Goal: Task Accomplishment & Management: Complete application form

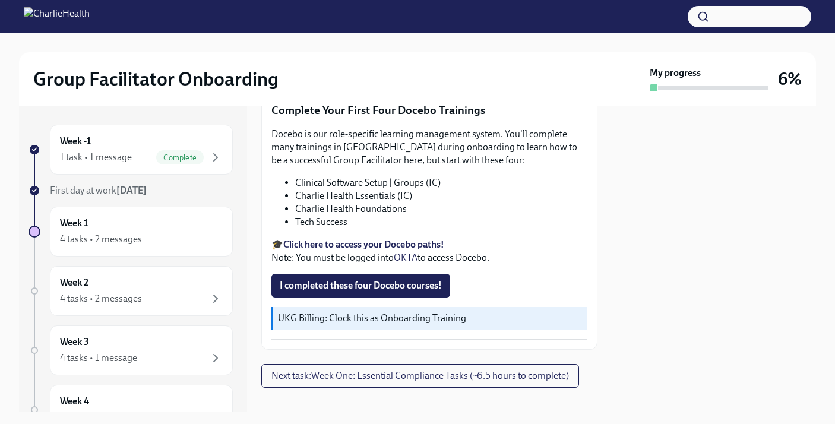
scroll to position [1546, 0]
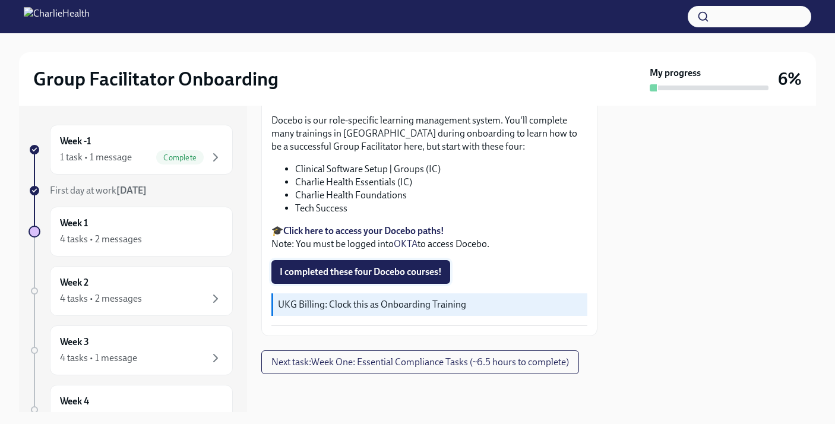
click at [365, 272] on span "I completed these four Docebo courses!" at bounding box center [361, 272] width 162 height 12
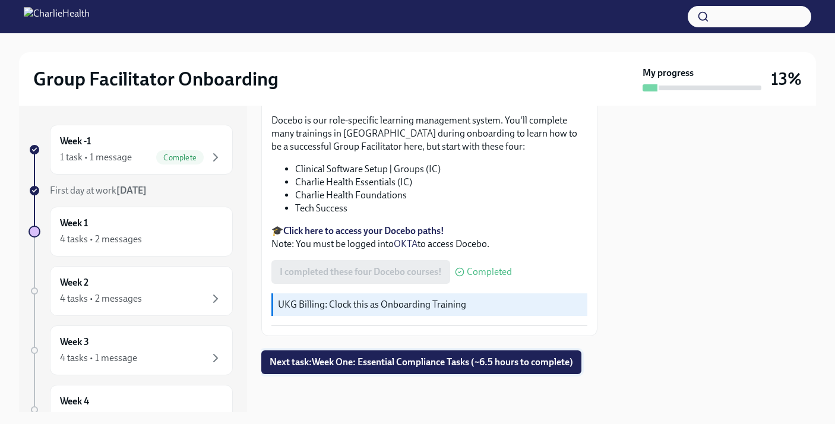
click at [379, 357] on span "Next task : Week One: Essential Compliance Tasks (~6.5 hours to complete)" at bounding box center [420, 362] width 303 height 12
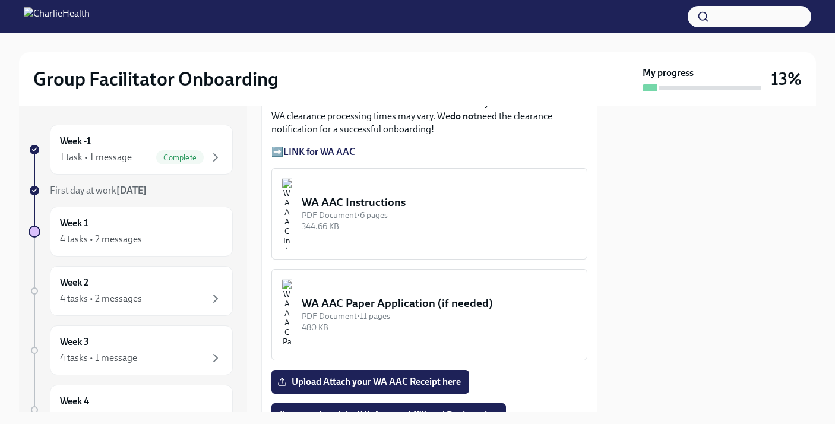
scroll to position [1119, 0]
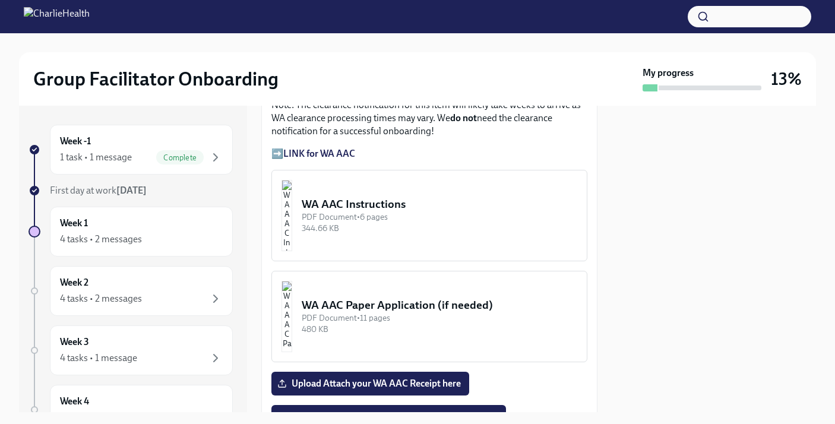
click at [414, 196] on div "WA AAC Instructions" at bounding box center [439, 203] width 275 height 15
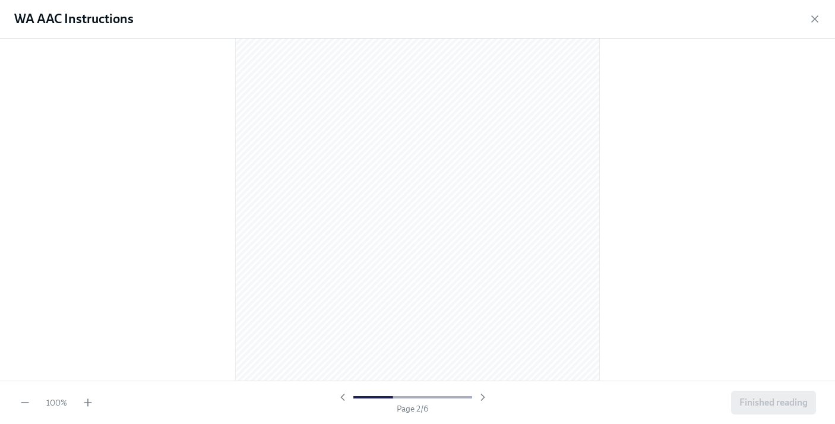
scroll to position [518, 0]
click at [815, 15] on icon "button" at bounding box center [814, 19] width 12 height 12
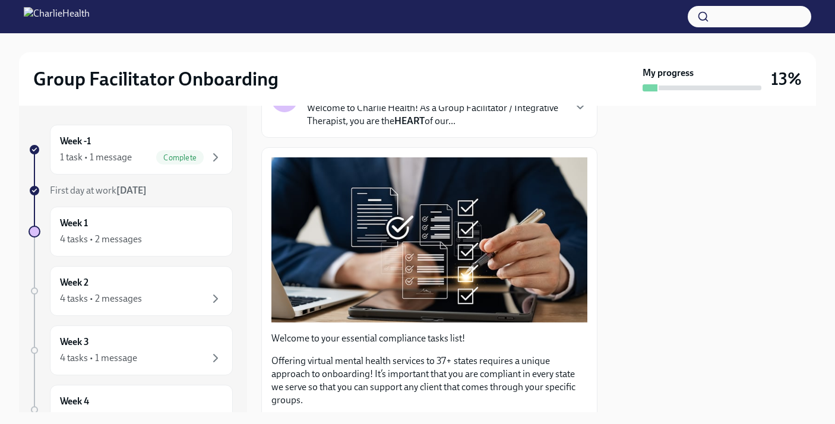
scroll to position [0, 0]
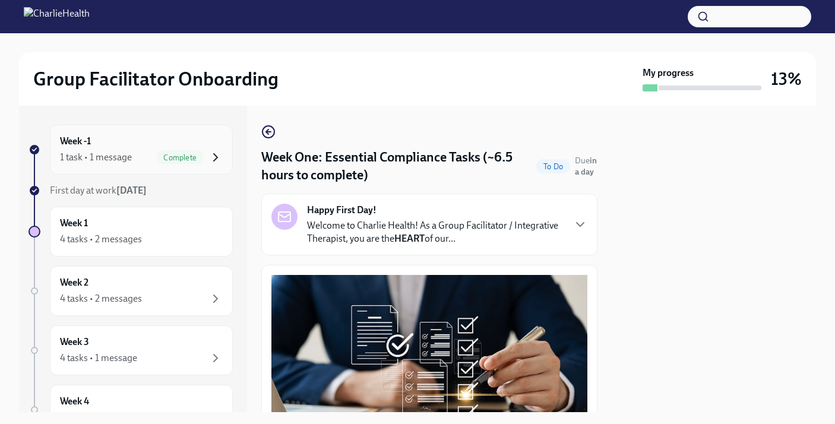
click at [211, 162] on icon "button" at bounding box center [215, 157] width 14 height 14
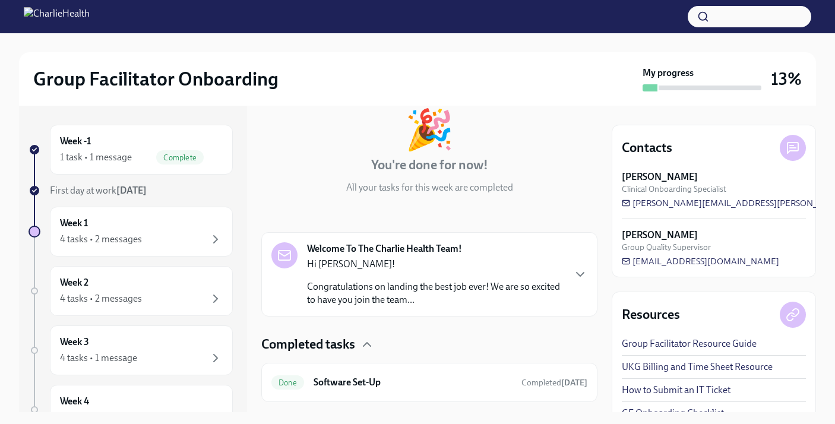
scroll to position [97, 0]
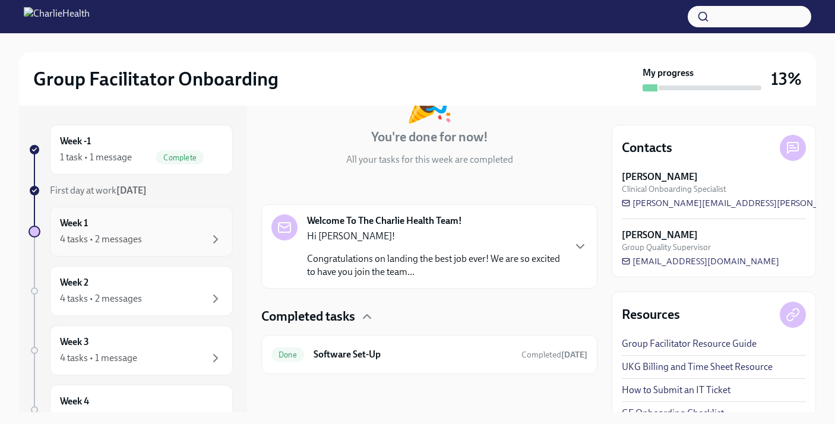
click at [202, 226] on div "Week 1 4 tasks • 2 messages" at bounding box center [141, 232] width 163 height 30
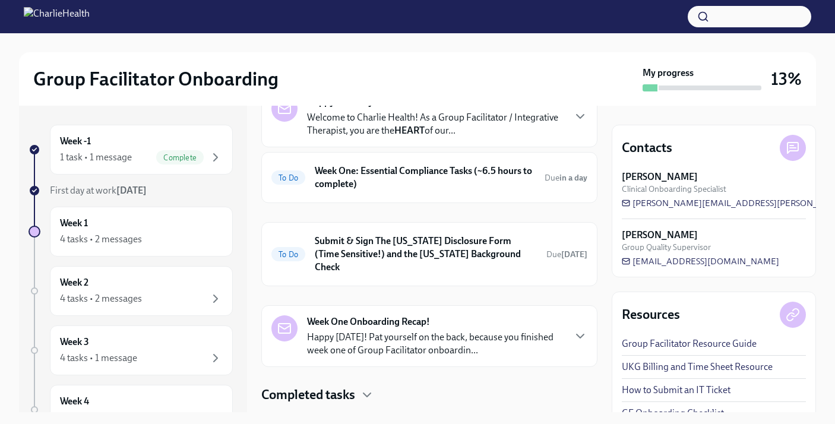
scroll to position [91, 0]
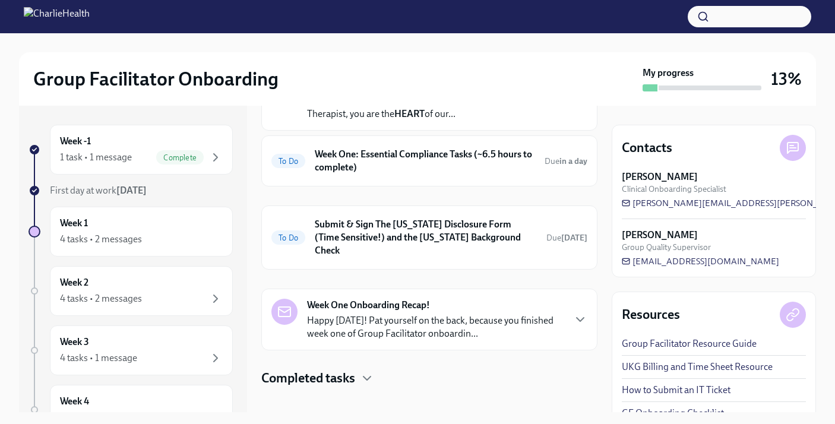
click at [340, 352] on div "Happy First Day! Welcome to Charlie Health! As a Group Facilitator / Integrativ…" at bounding box center [429, 228] width 336 height 318
click at [340, 369] on h4 "Completed tasks" at bounding box center [308, 378] width 94 height 18
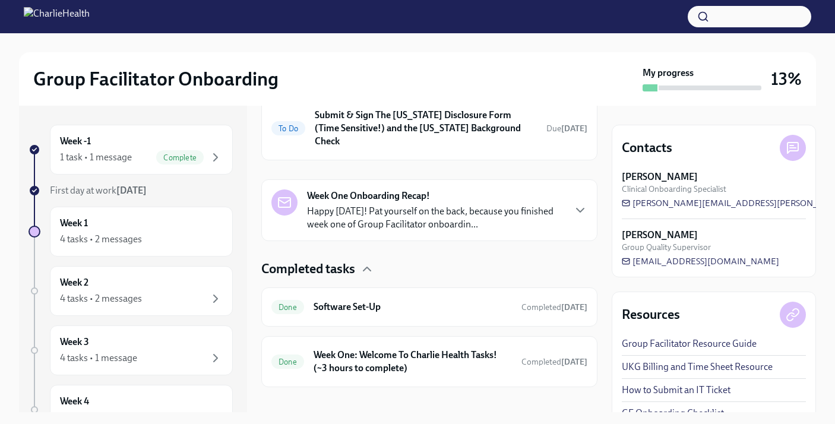
scroll to position [200, 0]
click at [421, 351] on h6 "Week One: Welcome To Charlie Health Tasks! (~3 hours to complete)" at bounding box center [412, 362] width 198 height 26
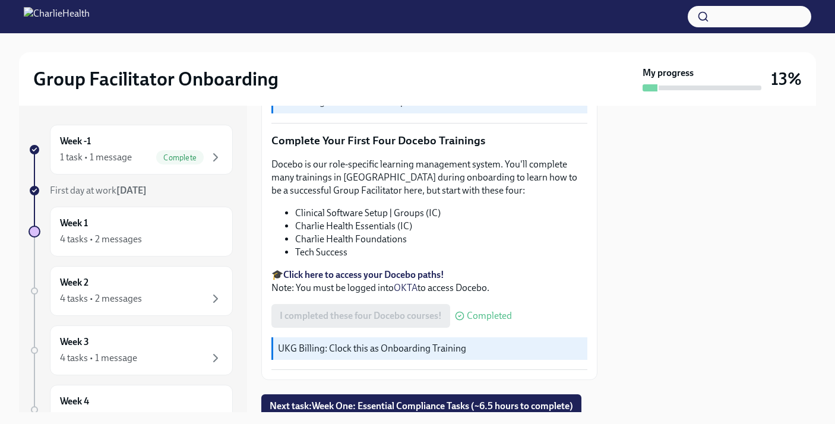
scroll to position [1546, 0]
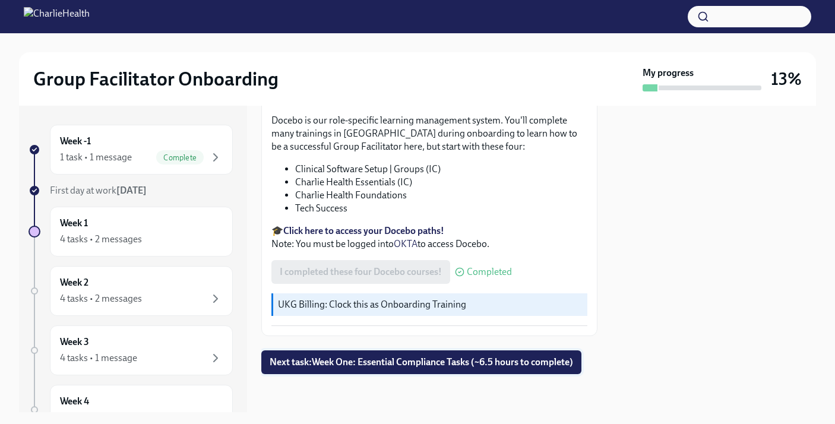
click at [421, 360] on span "Next task : Week One: Essential Compliance Tasks (~6.5 hours to complete)" at bounding box center [420, 362] width 303 height 12
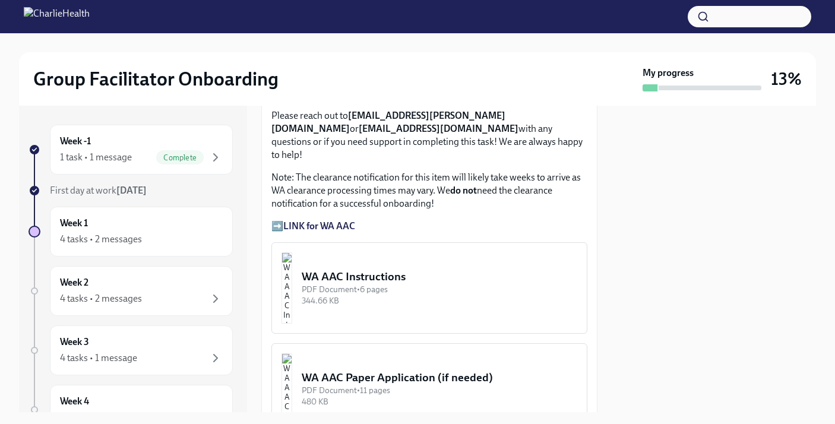
scroll to position [1049, 0]
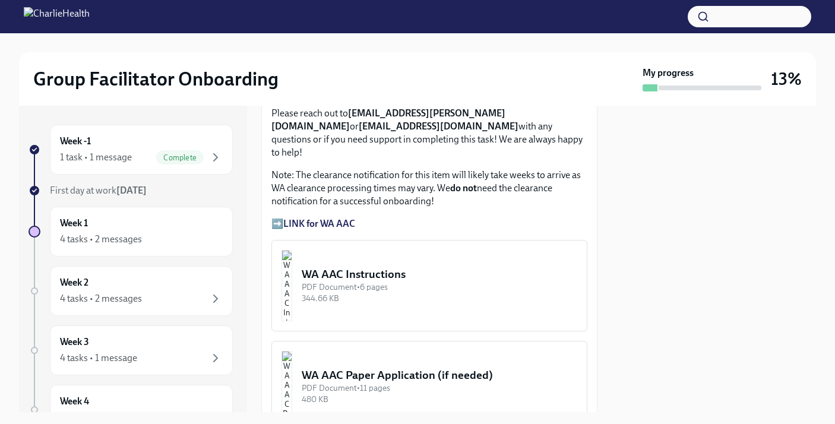
click at [334, 218] on strong "LINK for WA AAC" at bounding box center [319, 223] width 72 height 11
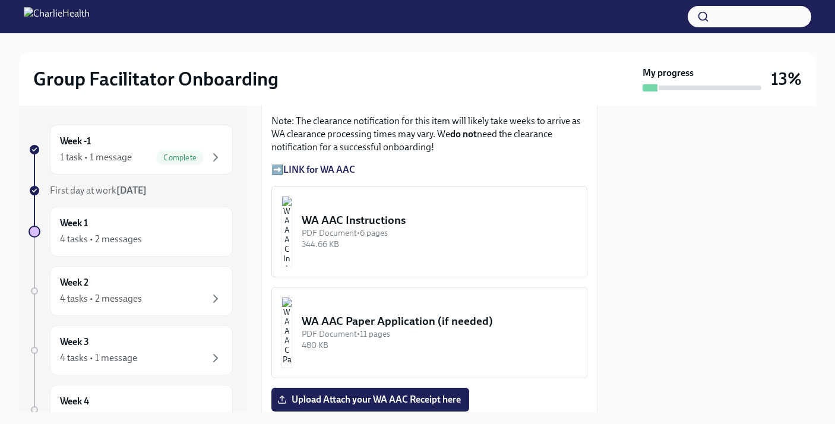
scroll to position [1117, 0]
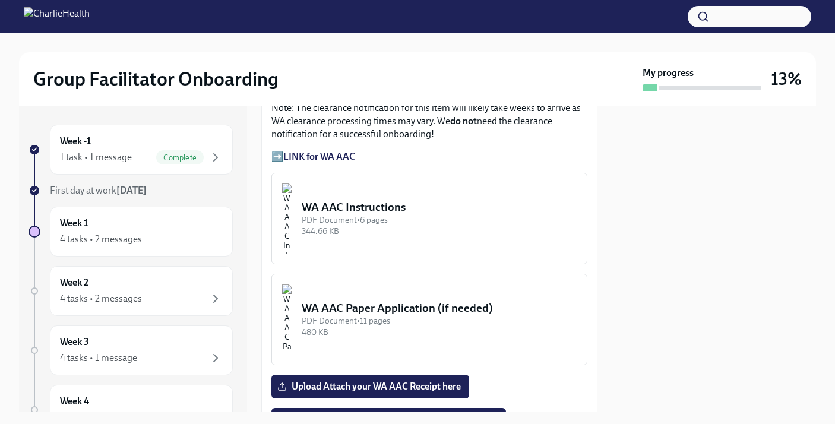
click at [364, 214] on div "PDF Document • 6 pages" at bounding box center [439, 219] width 275 height 11
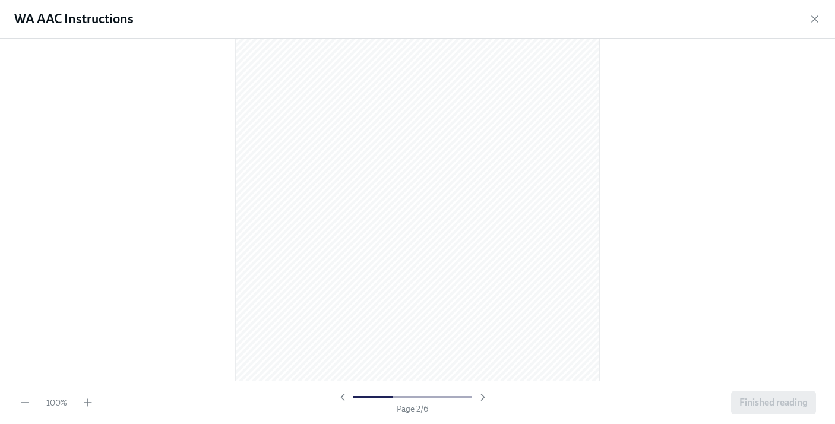
scroll to position [595, 0]
click at [817, 14] on icon "button" at bounding box center [814, 19] width 12 height 12
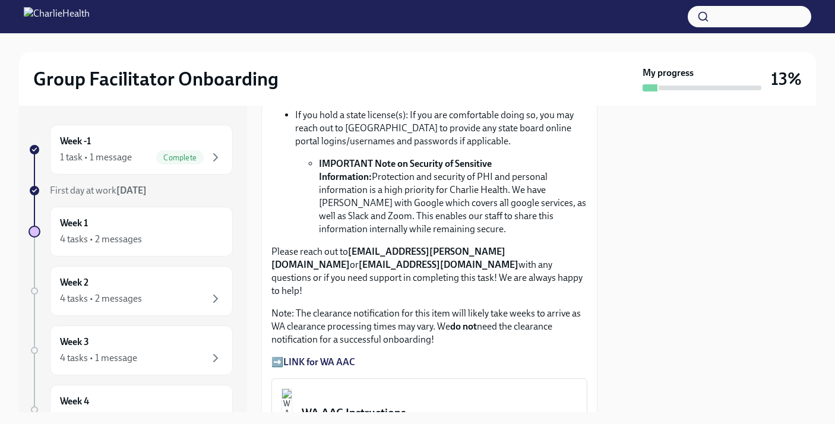
scroll to position [926, 0]
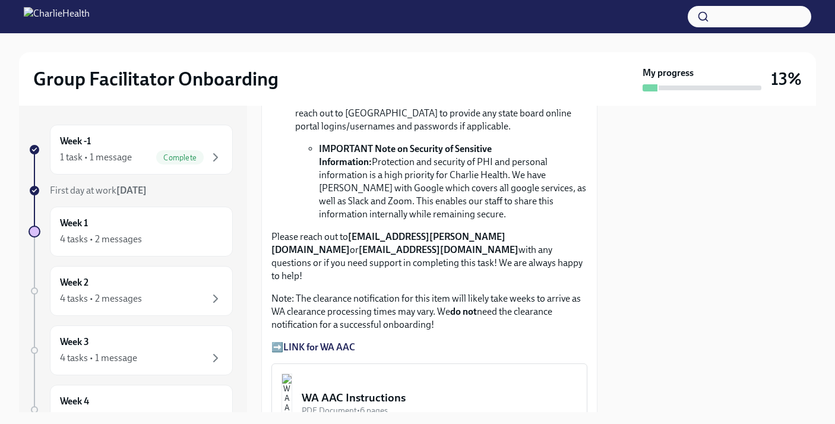
click at [308, 341] on strong "LINK for WA AAC" at bounding box center [319, 346] width 72 height 11
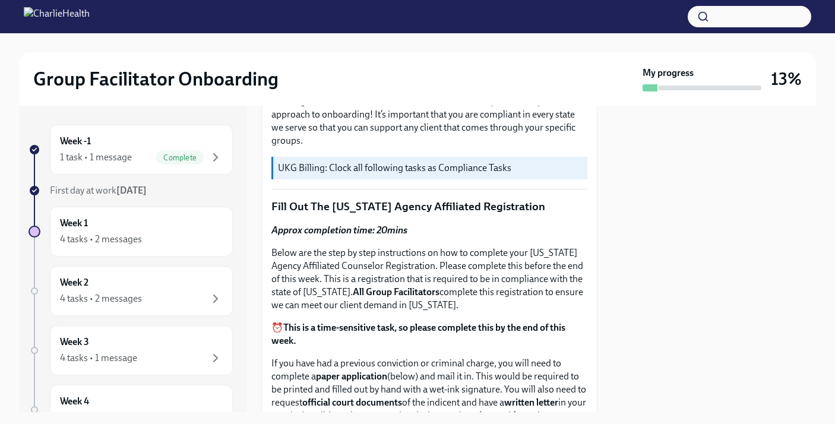
scroll to position [376, 0]
click at [321, 211] on p "Fill Out The [US_STATE] Agency Affiliated Registration" at bounding box center [429, 207] width 316 height 15
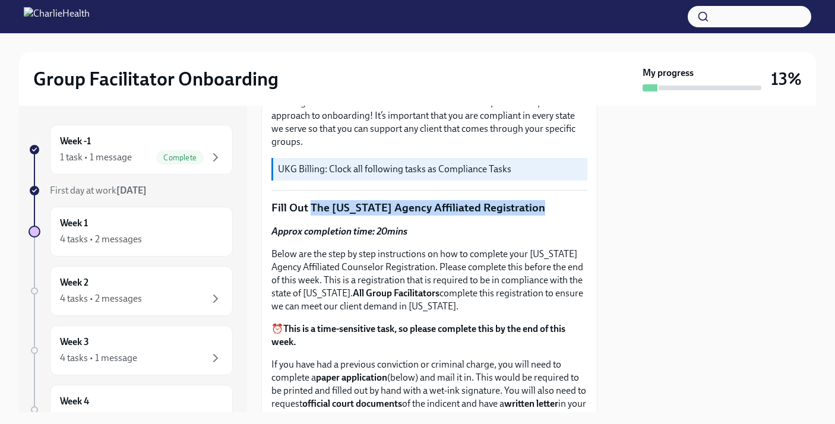
drag, startPoint x: 312, startPoint y: 204, endPoint x: 538, endPoint y: 208, distance: 226.2
click at [538, 208] on p "Fill Out The [US_STATE] Agency Affiliated Registration" at bounding box center [429, 207] width 316 height 15
copy p "The [US_STATE] Agency Affiliated Registration"
click at [436, 259] on p "Below are the step by step instructions on how to complete your [US_STATE] Agen…" at bounding box center [429, 280] width 316 height 65
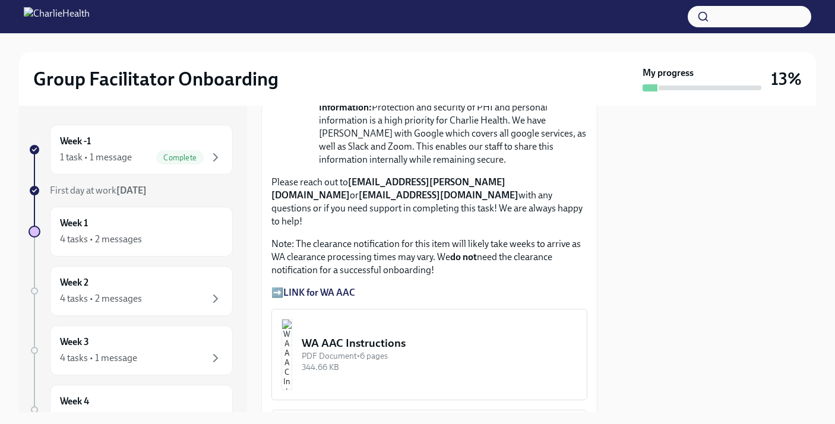
scroll to position [982, 0]
click at [274, 285] on p "➡️ LINK for WA AAC" at bounding box center [429, 291] width 316 height 13
click at [302, 286] on strong "LINK for WA AAC" at bounding box center [319, 291] width 72 height 11
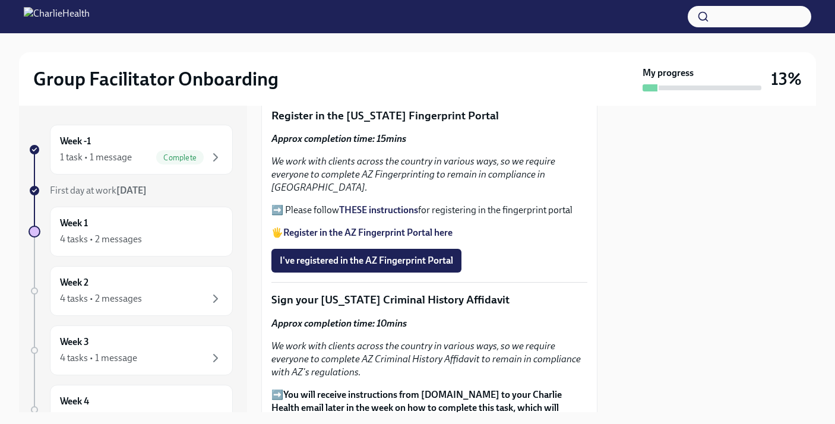
scroll to position [1462, 0]
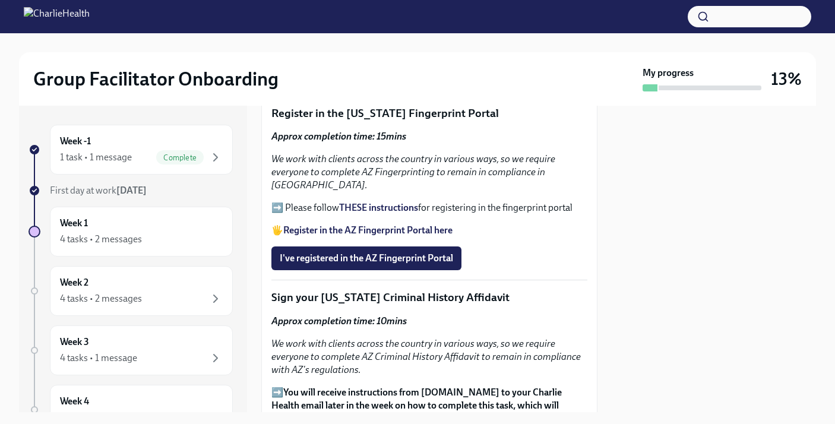
click at [321, 224] on strong "Register in the AZ Fingerprint Portal here" at bounding box center [367, 229] width 169 height 11
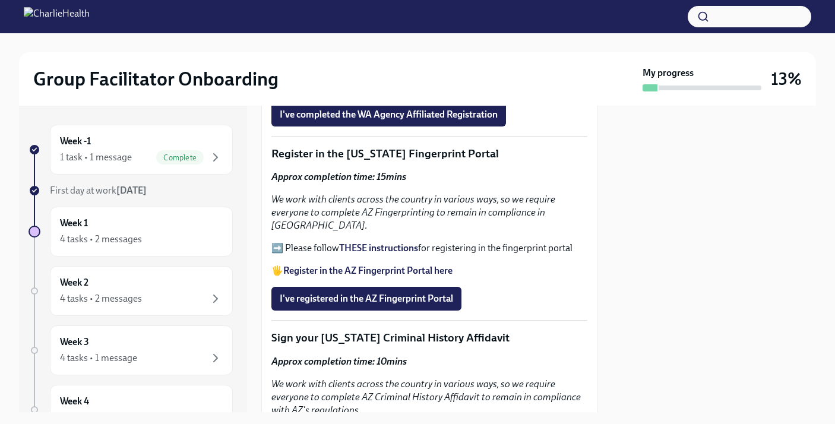
scroll to position [1421, 0]
click at [389, 243] on strong "THESE instructions" at bounding box center [378, 248] width 79 height 11
click at [353, 293] on span "I've registered in the AZ Fingerprint Portal" at bounding box center [366, 299] width 173 height 12
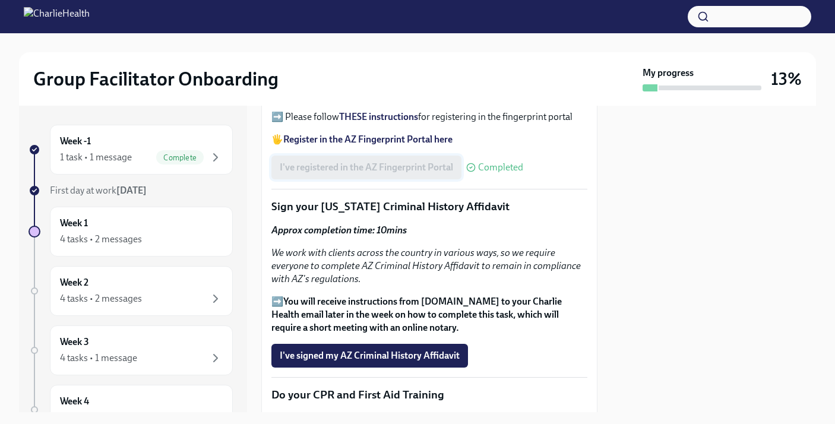
scroll to position [1600, 0]
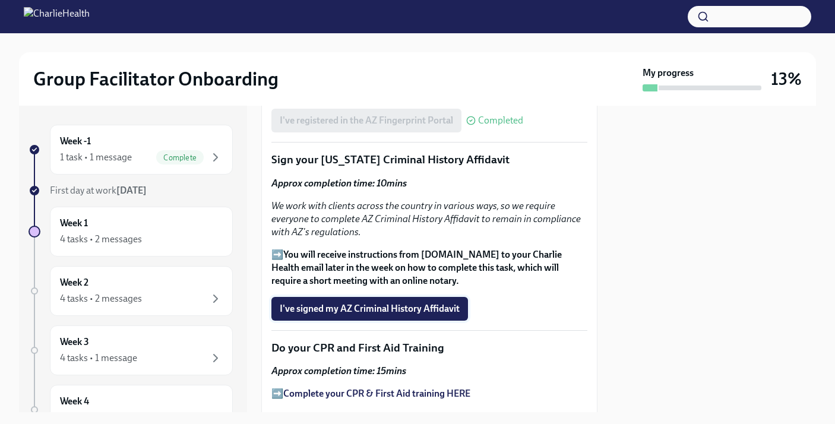
click at [345, 303] on span "I've signed my AZ Criminal History Affidavit" at bounding box center [370, 309] width 180 height 12
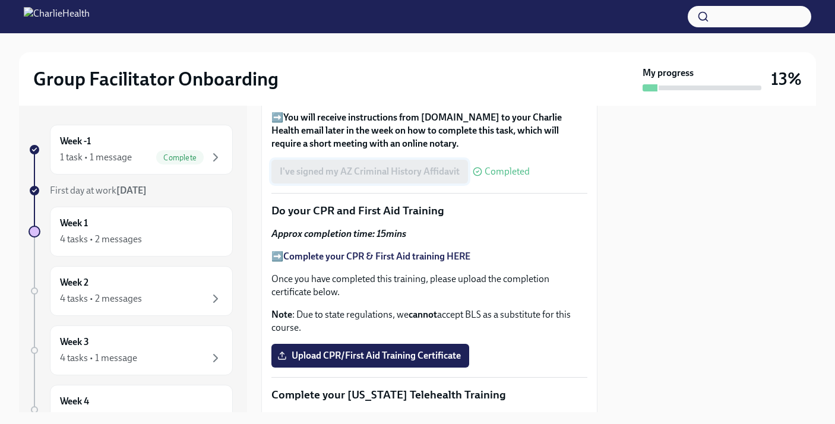
scroll to position [1761, 0]
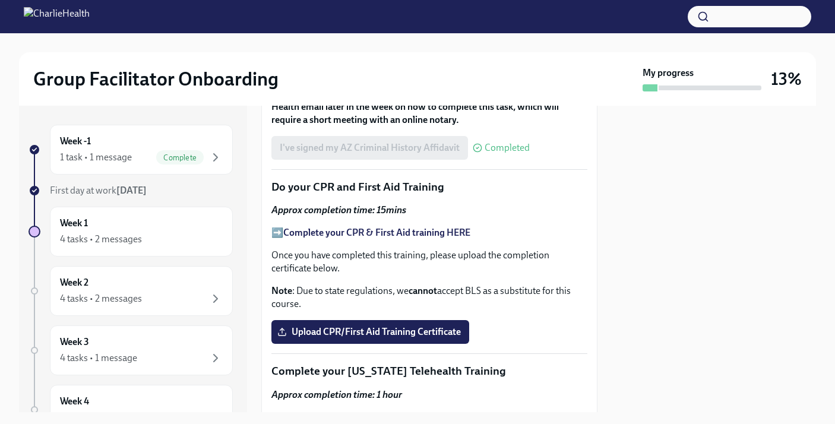
click at [337, 227] on strong "Complete your CPR & First Aid training HERE" at bounding box center [376, 232] width 187 height 11
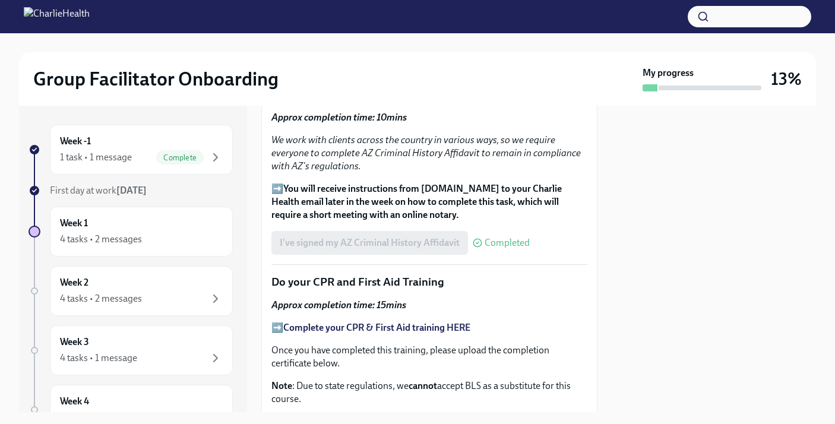
scroll to position [1682, 0]
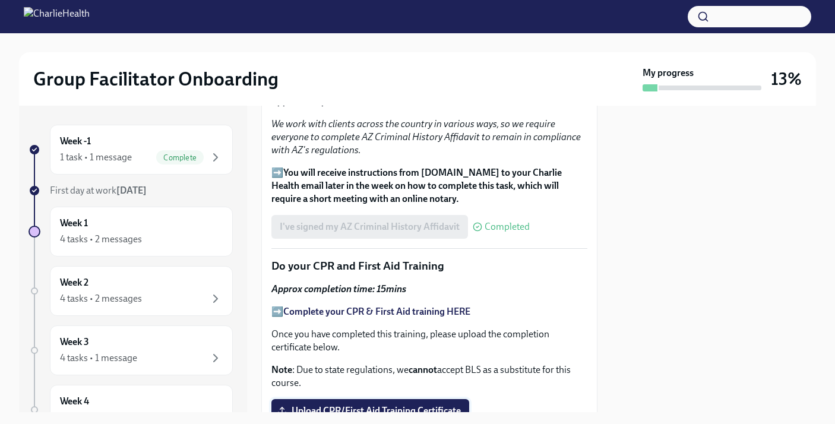
click at [378, 405] on span "Upload CPR/First Aid Training Certificate" at bounding box center [370, 411] width 181 height 12
click at [0, 0] on input "Upload CPR/First Aid Training Certificate" at bounding box center [0, 0] width 0 height 0
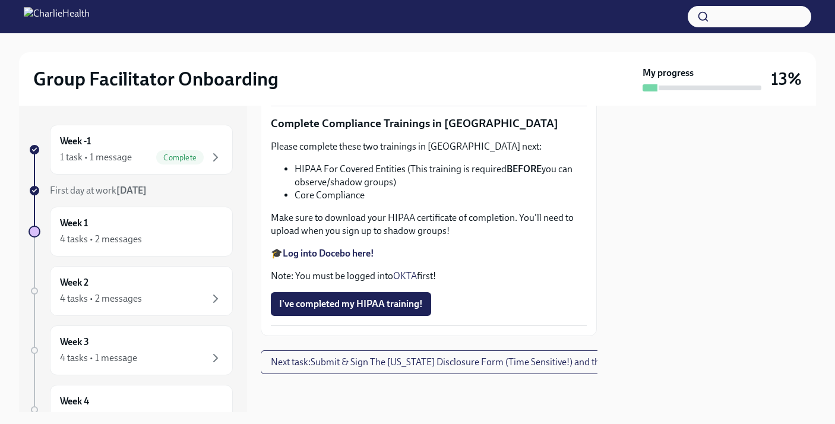
scroll to position [2933, 1]
click at [325, 258] on strong "Log into Docebo here!" at bounding box center [328, 253] width 91 height 11
click at [330, 364] on span "Next task : Submit & Sign The [US_STATE] Disclosure Form (Time Sensitive!) and …" at bounding box center [501, 362] width 461 height 12
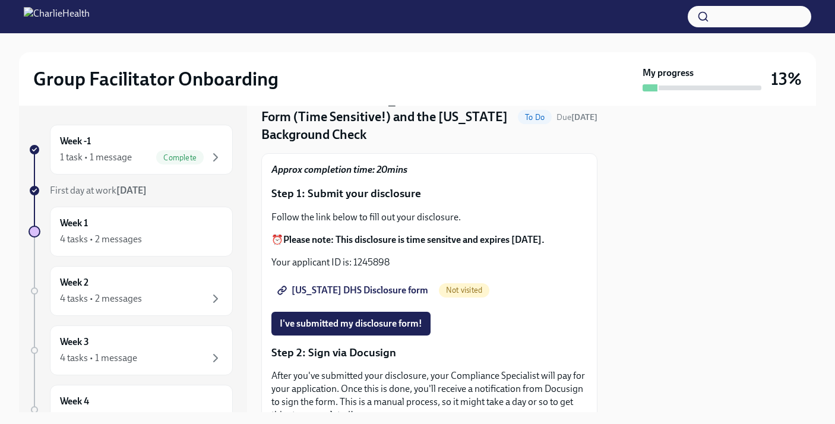
scroll to position [115, 0]
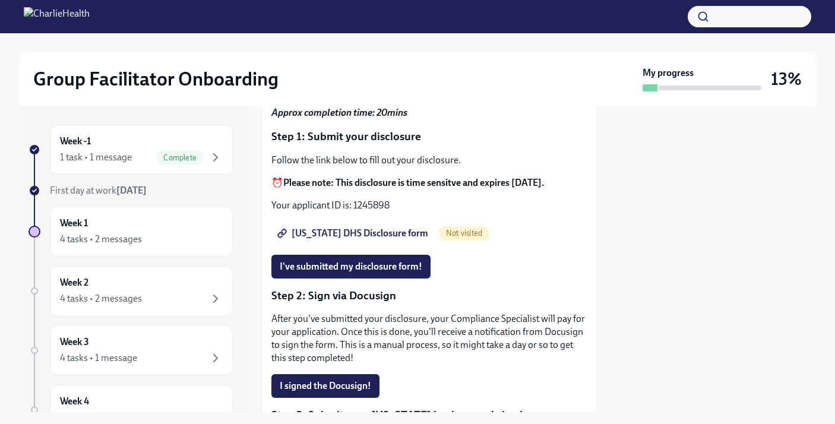
click at [331, 227] on span "[US_STATE] DHS Disclosure form" at bounding box center [354, 233] width 148 height 12
drag, startPoint x: 354, startPoint y: 186, endPoint x: 388, endPoint y: 188, distance: 33.9
click at [388, 199] on p "Your applicant ID is: 1245898" at bounding box center [429, 205] width 316 height 13
copy p "1245898"
click at [369, 255] on button "I've submitted my disclosure form!" at bounding box center [350, 267] width 159 height 24
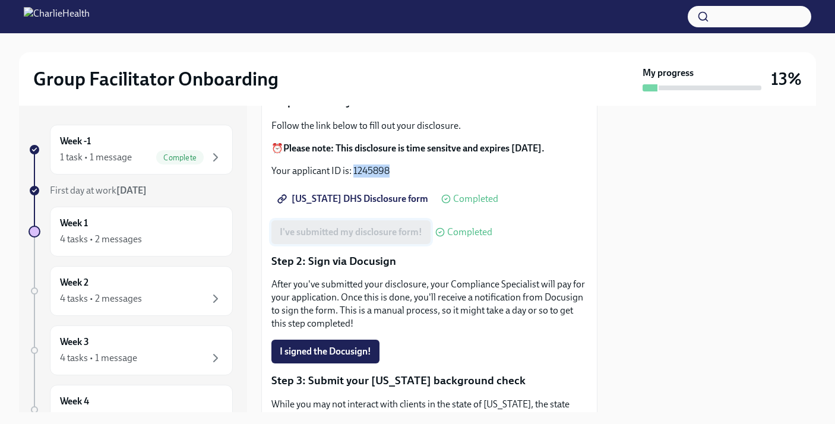
scroll to position [188, 0]
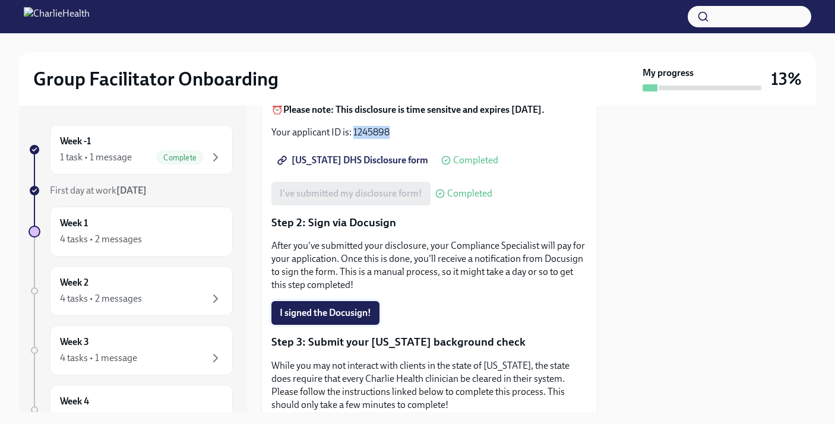
click at [335, 307] on span "I signed the Docusign!" at bounding box center [325, 313] width 91 height 12
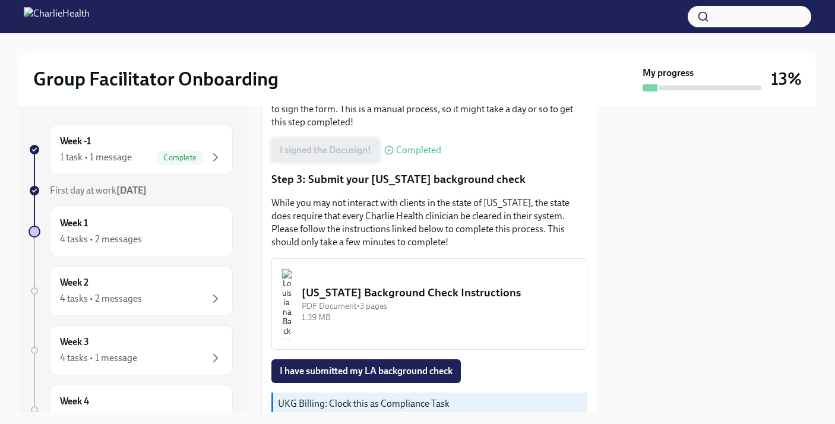
scroll to position [394, 0]
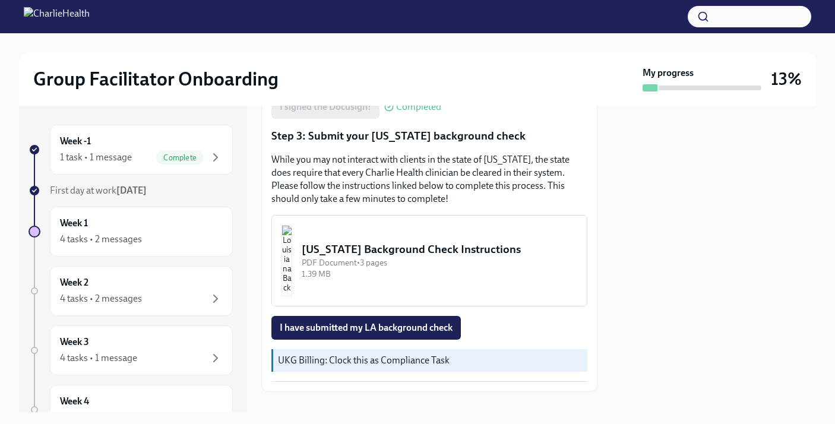
click at [362, 242] on div "[US_STATE] Background Check Instructions" at bounding box center [439, 249] width 275 height 15
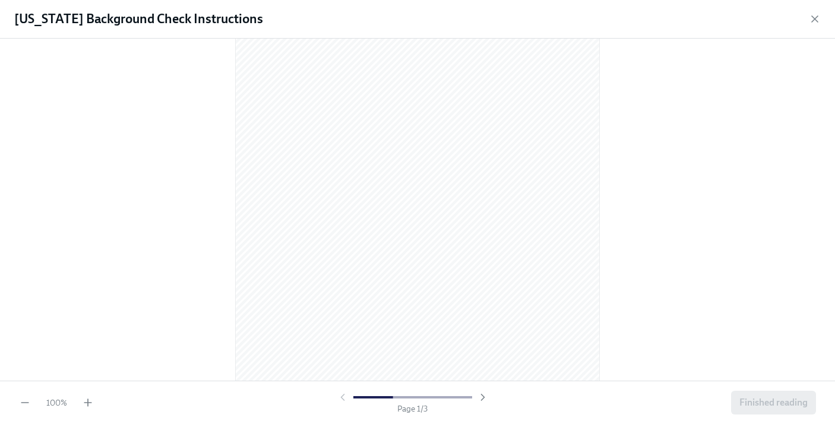
scroll to position [114, 0]
click at [812, 24] on icon "button" at bounding box center [814, 19] width 12 height 12
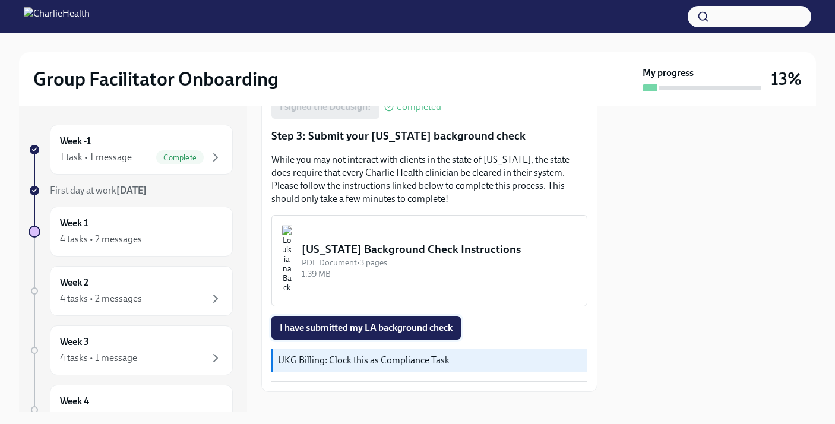
click at [368, 322] on span "I have submitted my LA background check" at bounding box center [366, 328] width 173 height 12
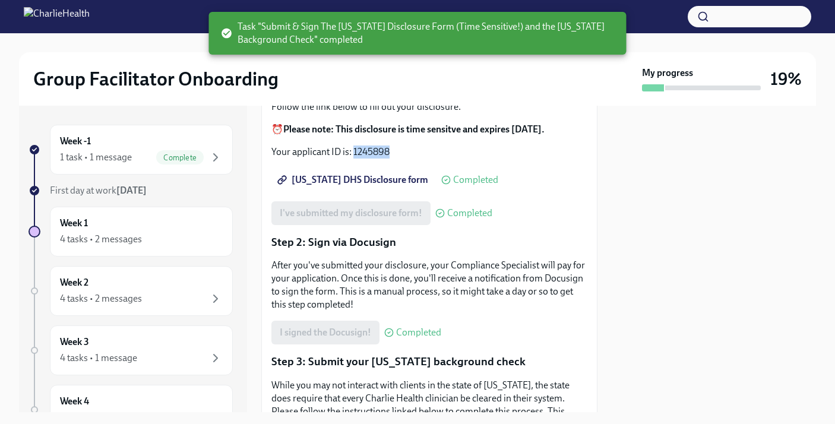
scroll to position [0, 0]
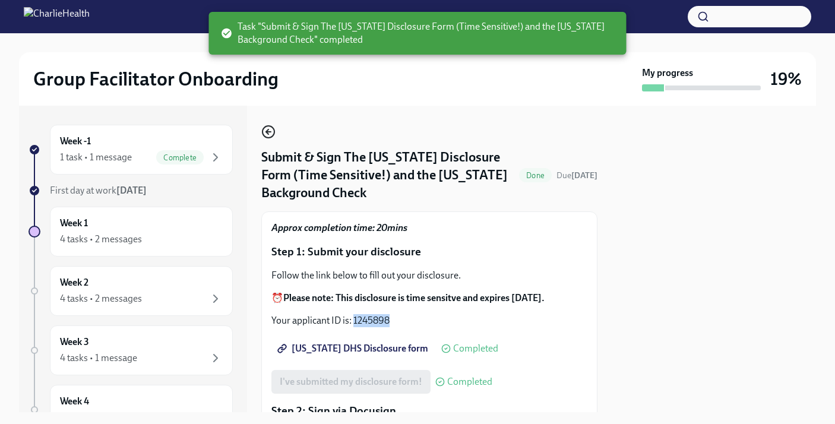
click at [265, 131] on icon "button" at bounding box center [268, 132] width 14 height 14
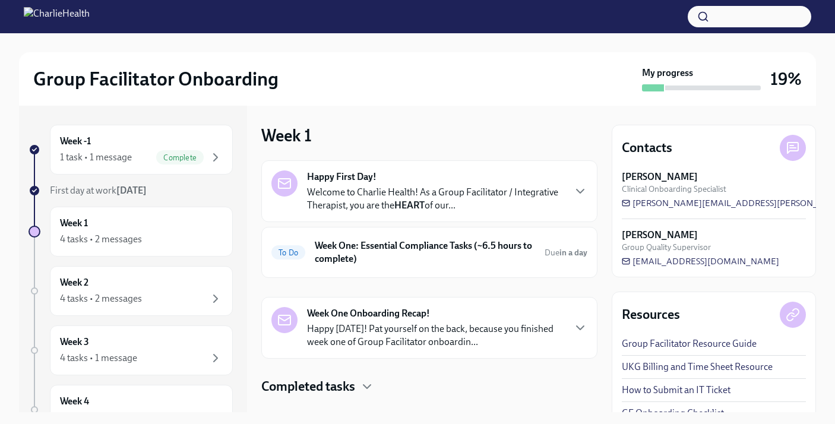
scroll to position [21, 0]
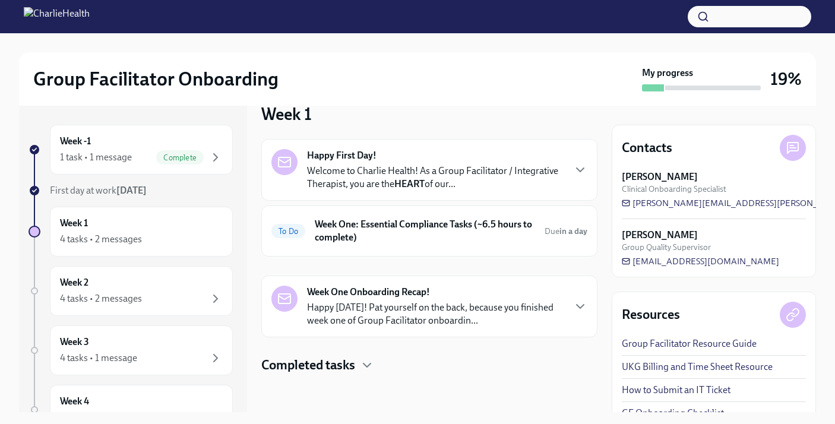
click at [325, 363] on h4 "Completed tasks" at bounding box center [308, 365] width 94 height 18
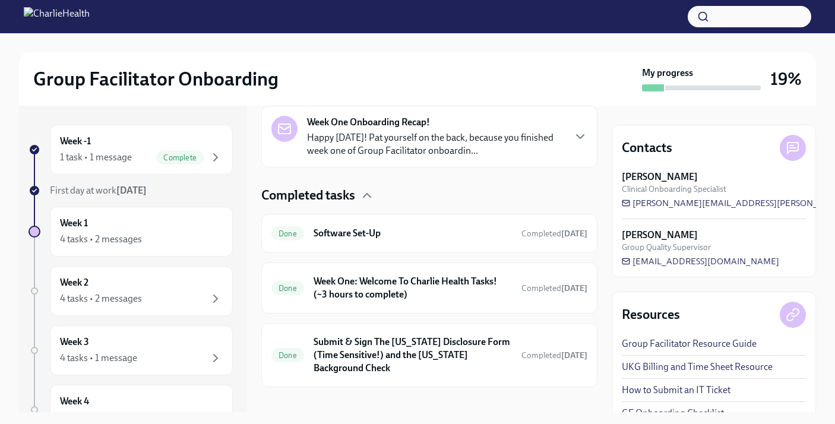
scroll to position [18, 0]
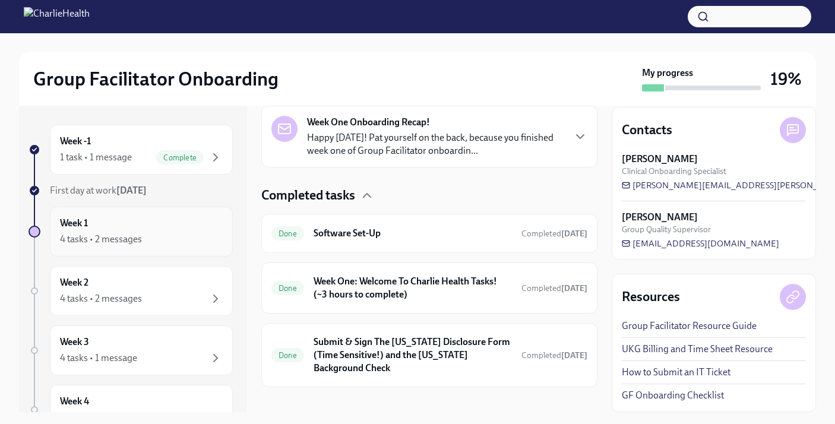
click at [156, 234] on div "4 tasks • 2 messages" at bounding box center [141, 239] width 163 height 14
click at [410, 150] on p "Happy [DATE]! Pat yourself on the back, because you finished week one of Group …" at bounding box center [435, 144] width 256 height 26
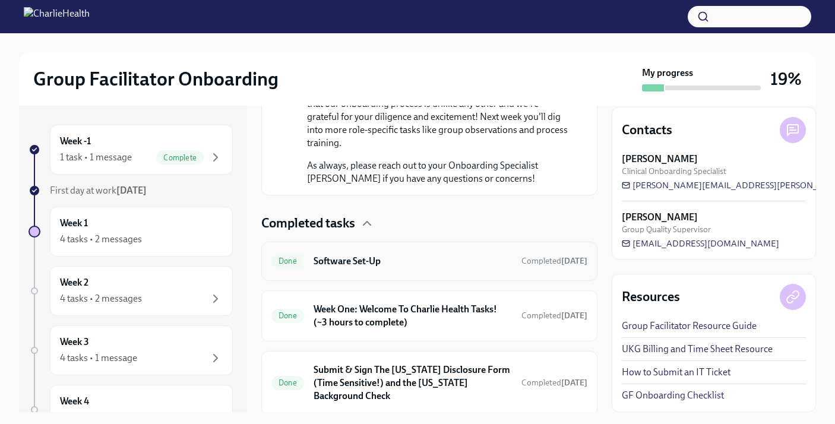
scroll to position [781, 0]
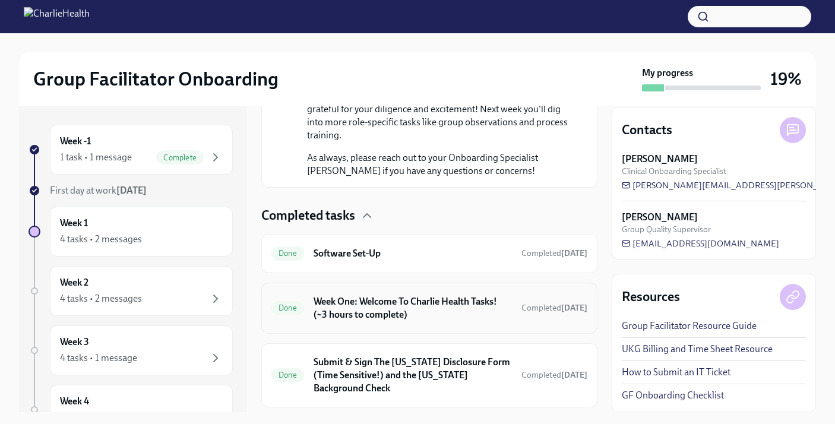
click at [408, 305] on h6 "Week One: Welcome To Charlie Health Tasks! (~3 hours to complete)" at bounding box center [412, 308] width 198 height 26
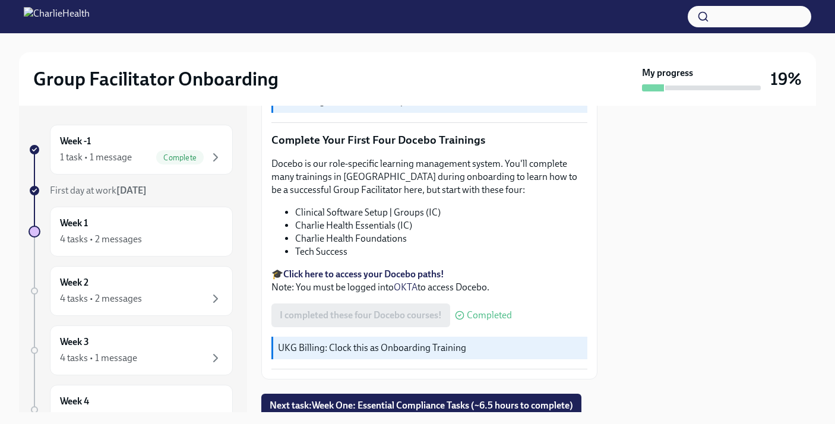
scroll to position [1546, 0]
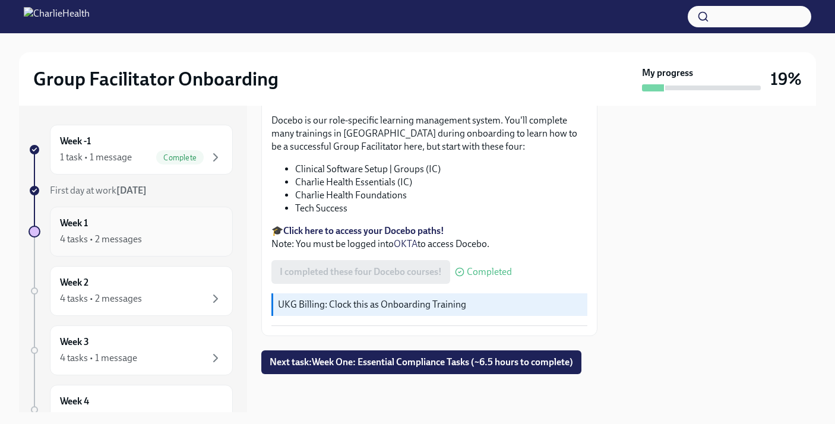
click at [160, 227] on div "Week 1 4 tasks • 2 messages" at bounding box center [141, 232] width 163 height 30
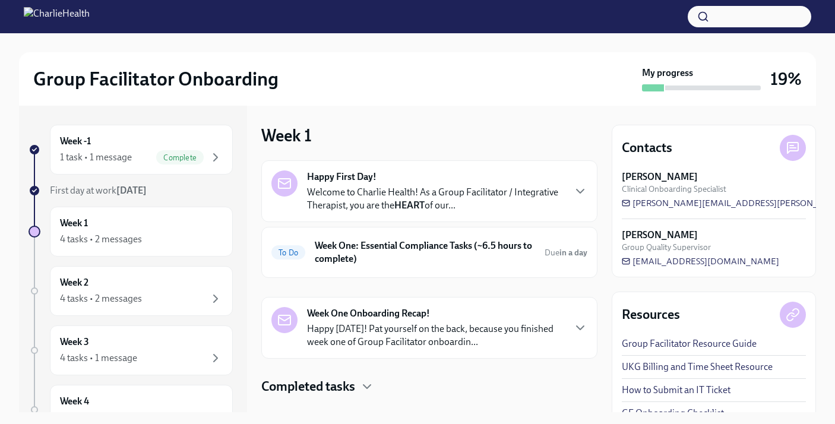
scroll to position [21, 0]
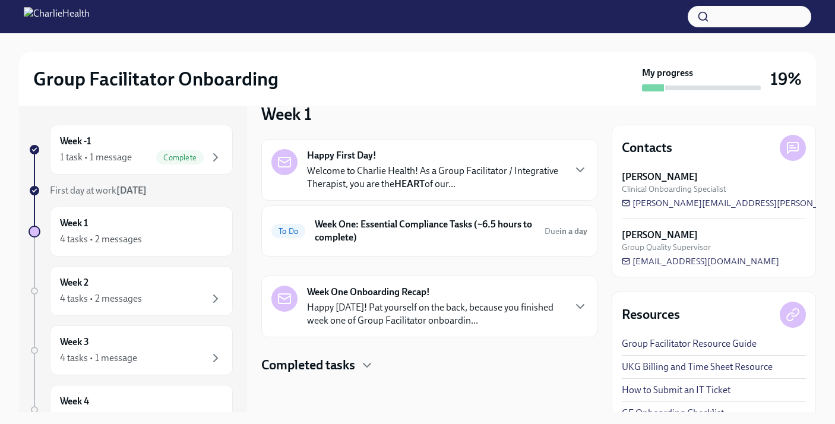
click at [422, 305] on p "Happy [DATE]! Pat yourself on the back, because you finished week one of Group …" at bounding box center [435, 314] width 256 height 26
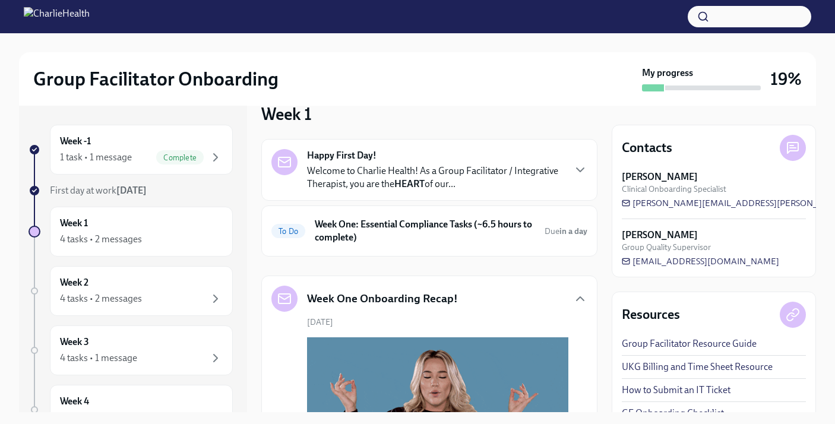
click at [423, 303] on h5 "Week One Onboarding Recap!" at bounding box center [382, 298] width 151 height 15
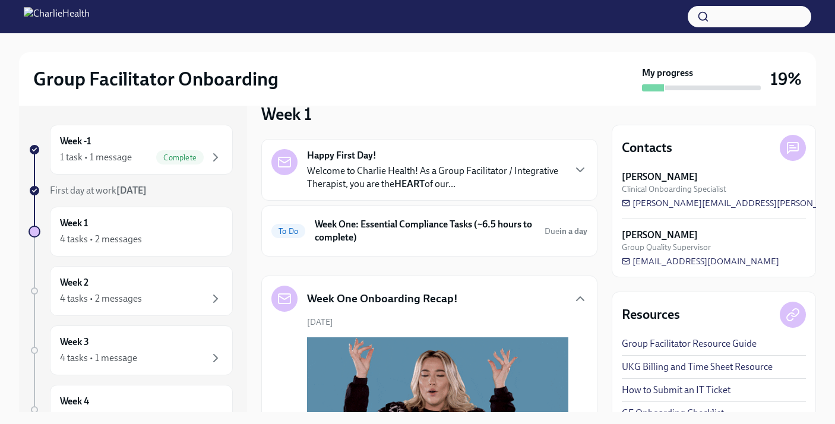
click at [404, 290] on div "Week One Onboarding Recap!" at bounding box center [364, 299] width 186 height 26
click at [580, 298] on icon "button" at bounding box center [579, 299] width 7 height 4
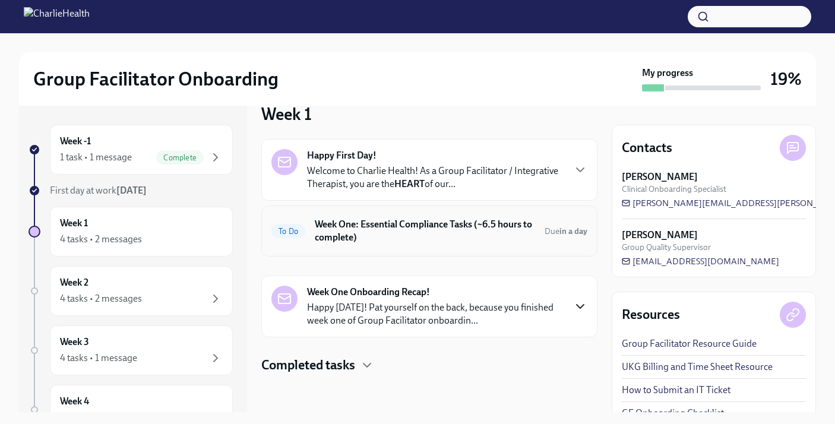
scroll to position [0, 0]
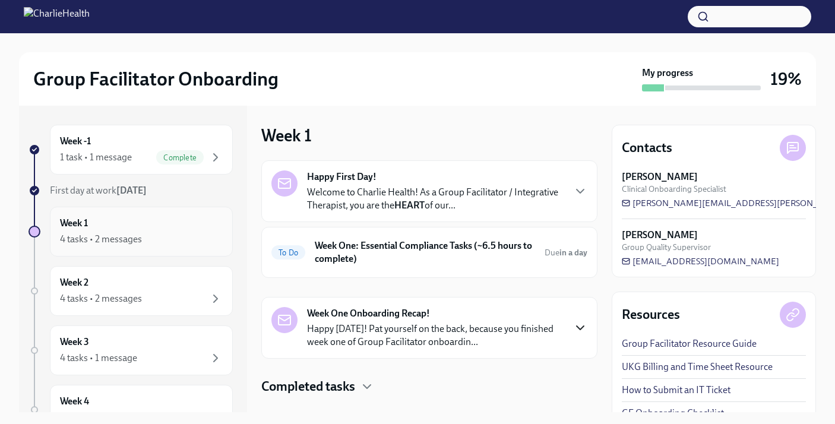
click at [153, 231] on div "Week 1 4 tasks • 2 messages" at bounding box center [141, 232] width 163 height 30
click at [393, 207] on p "Welcome to Charlie Health! As a Group Facilitator / Integrative Therapist, you …" at bounding box center [435, 199] width 256 height 26
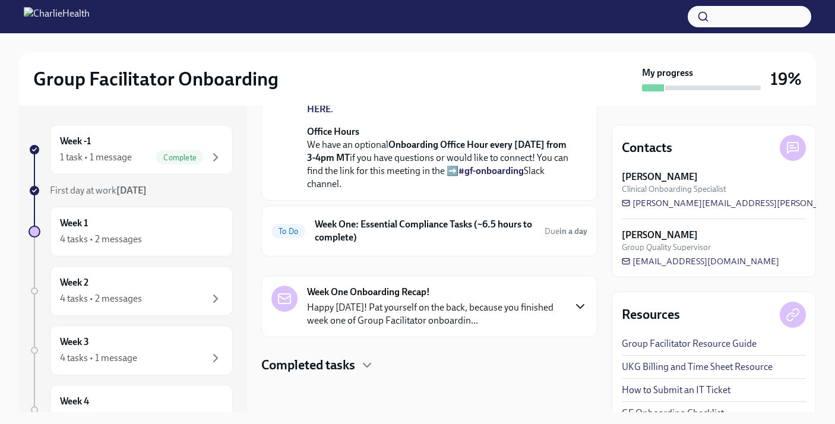
scroll to position [540, 0]
click at [428, 244] on h6 "Week One: Essential Compliance Tasks (~6.5 hours to complete)" at bounding box center [425, 231] width 220 height 26
